Goal: Information Seeking & Learning: Check status

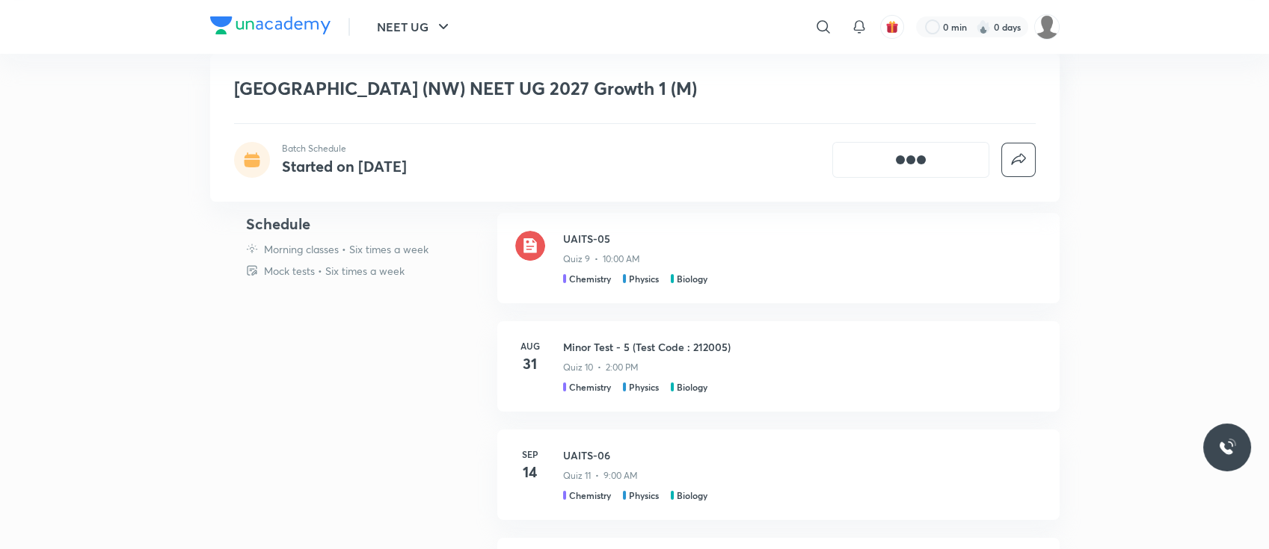
scroll to position [448, 0]
click at [531, 357] on h4 "31" at bounding box center [530, 362] width 30 height 22
